Goal: Check status: Check status

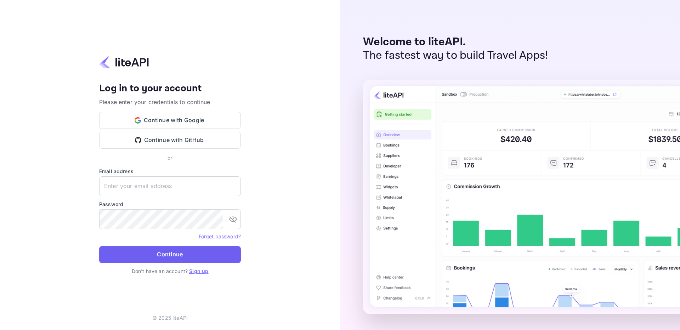
type input "adminpassword_support@yandex-team.ru"
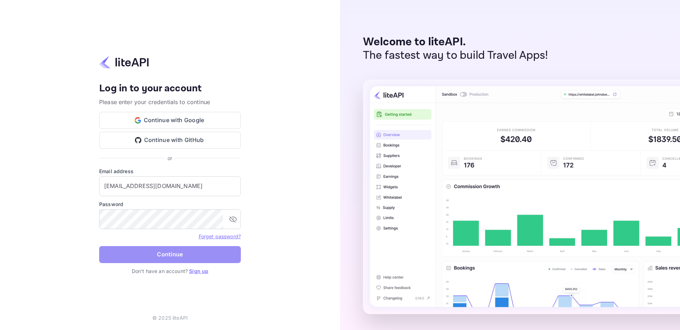
click at [197, 252] on button "Continue" at bounding box center [170, 254] width 142 height 17
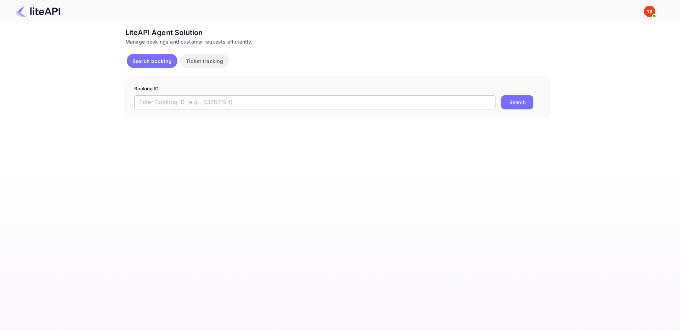
click at [388, 106] on input "text" at bounding box center [314, 102] width 361 height 14
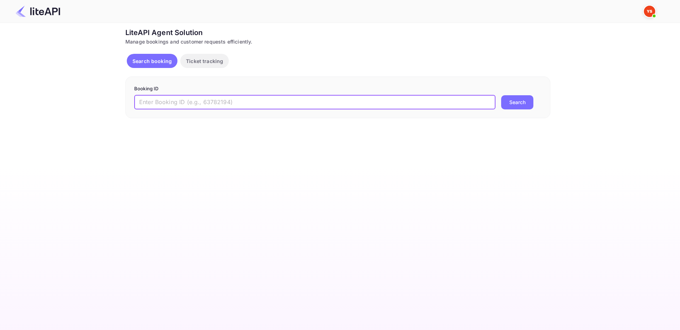
paste input "8985559"
type input "8985559"
click at [528, 103] on button "Search" at bounding box center [517, 102] width 32 height 14
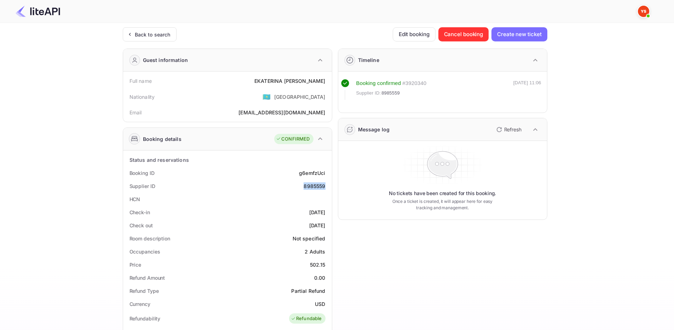
drag, startPoint x: 306, startPoint y: 187, endPoint x: 330, endPoint y: 187, distance: 24.1
drag, startPoint x: 261, startPoint y: 81, endPoint x: 327, endPoint y: 84, distance: 66.6
click at [327, 84] on div "Full name [PERSON_NAME]" at bounding box center [227, 80] width 203 height 13
copy div "[PERSON_NAME]"
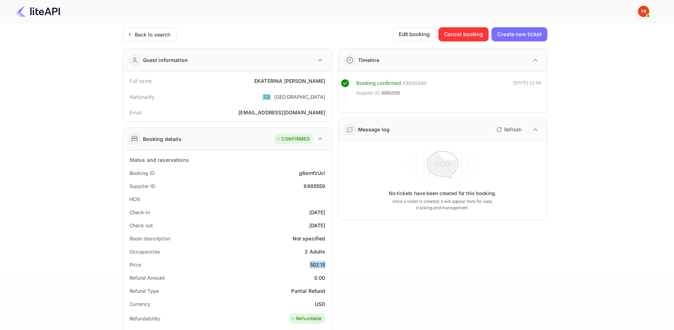
drag, startPoint x: 308, startPoint y: 265, endPoint x: 324, endPoint y: 267, distance: 16.4
click at [325, 267] on div "Price 502.15" at bounding box center [227, 264] width 203 height 13
copy div "502.15"
